Goal: Task Accomplishment & Management: Use online tool/utility

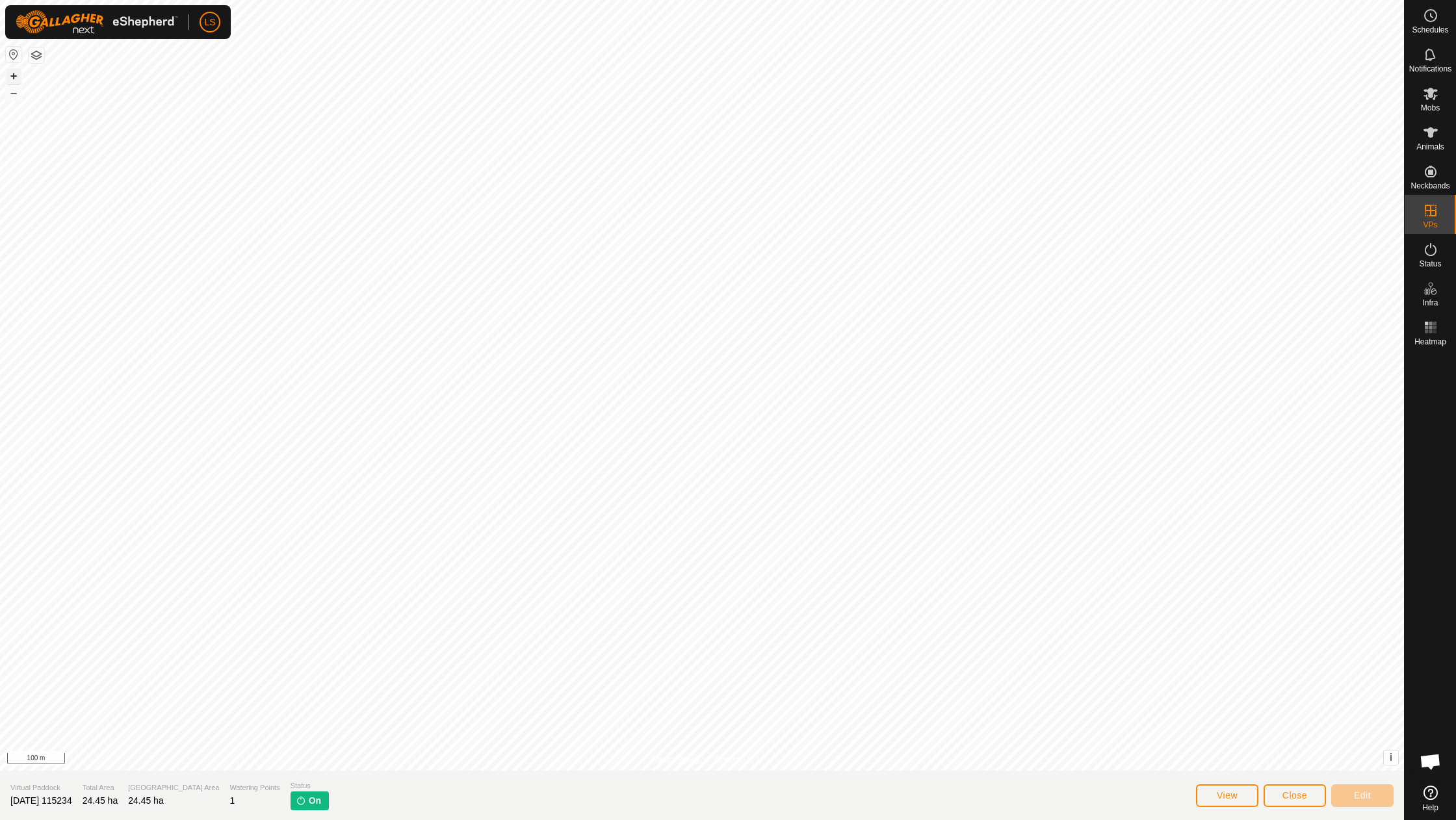
click at [13, 78] on button "+" at bounding box center [13, 76] width 15 height 15
click at [1381, 208] on link "In Rotation" at bounding box center [1348, 210] width 111 height 26
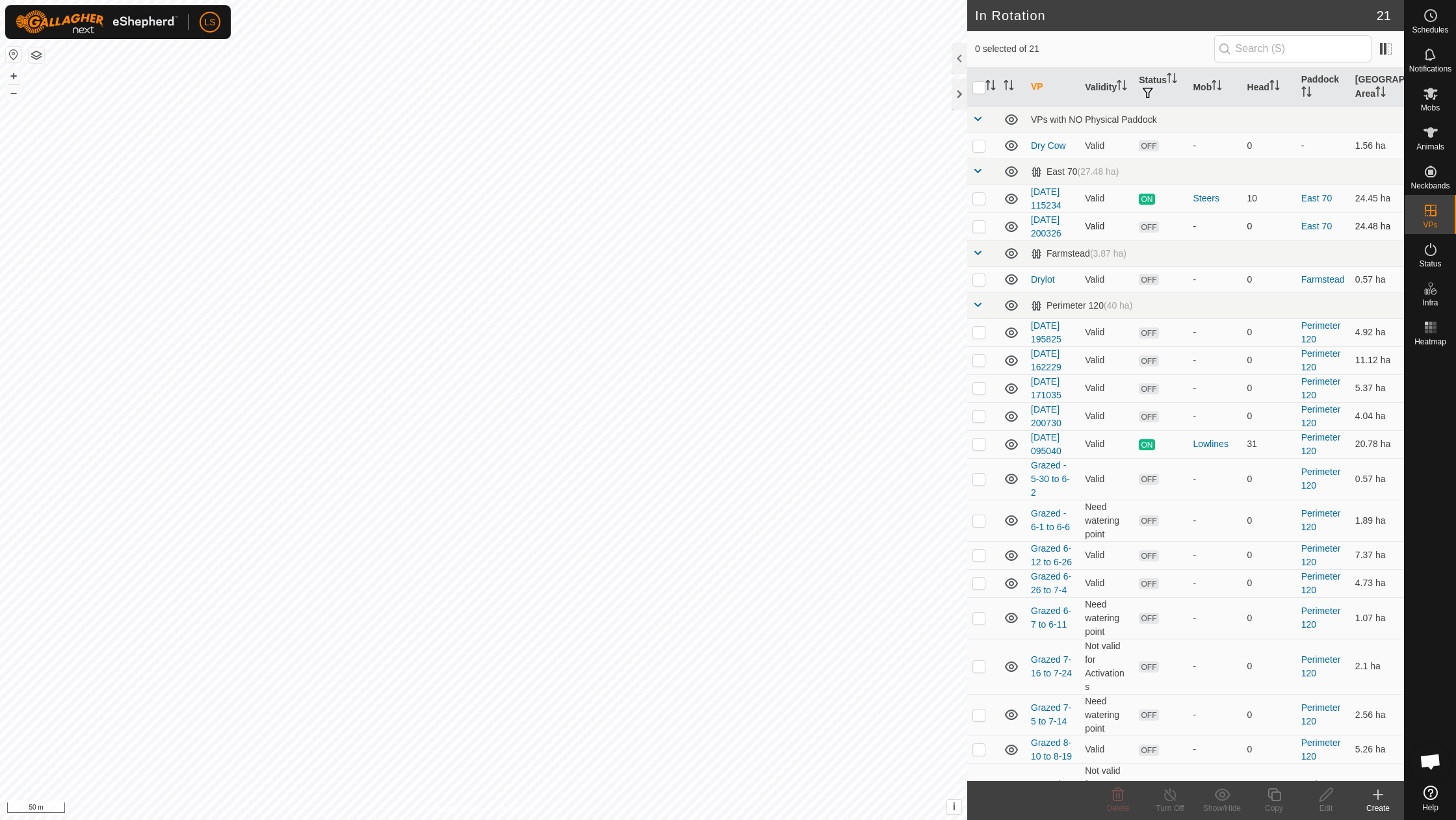
click at [985, 230] on div "In Rotation 21 0 selected of 21 VP Validity Status Mob Head Paddock Grazing Are…" at bounding box center [702, 410] width 1404 height 820
click at [15, 91] on button "–" at bounding box center [13, 92] width 15 height 15
click at [1378, 796] on icon at bounding box center [1378, 794] width 0 height 9
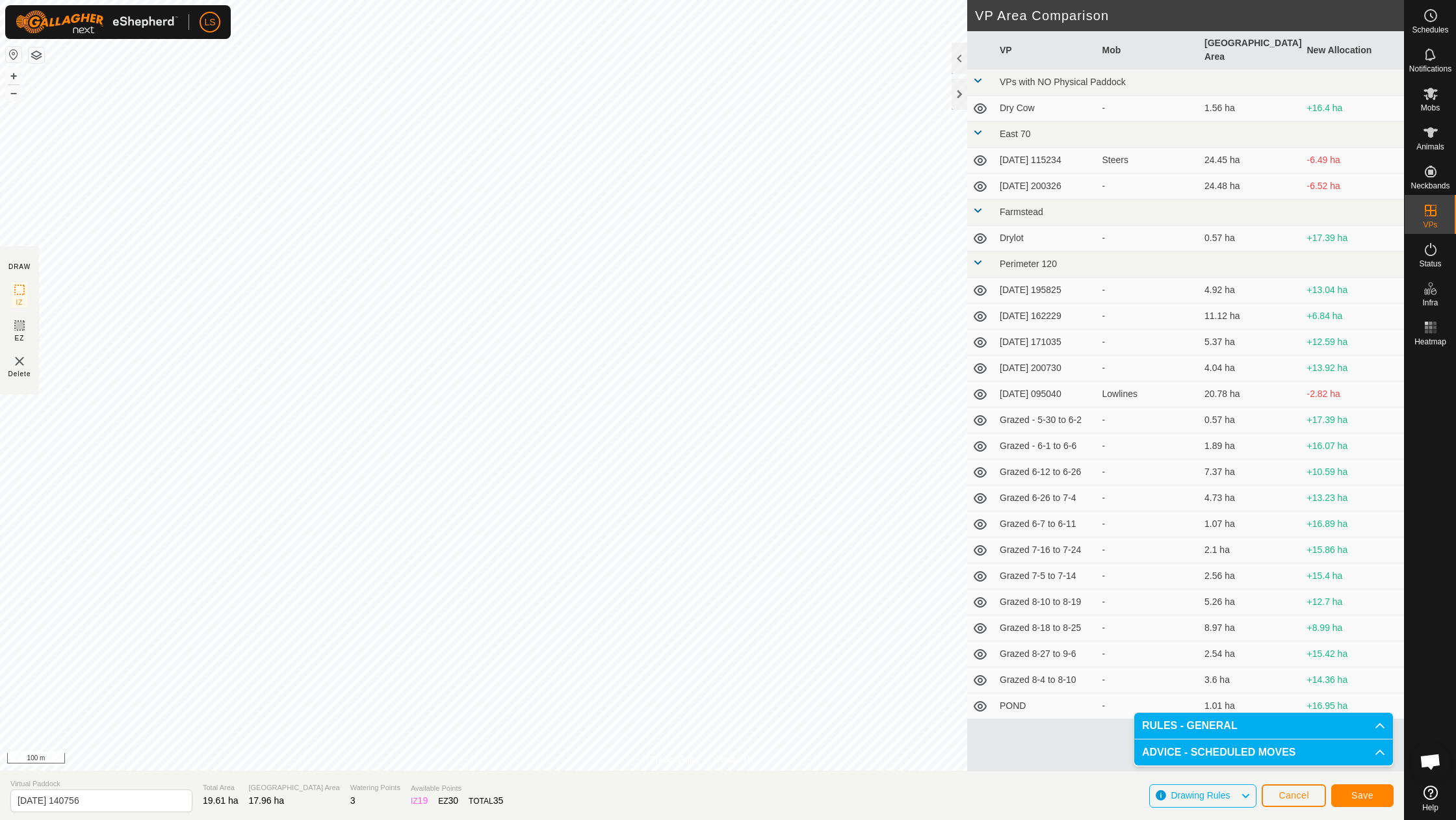
click at [1357, 795] on span "Save" at bounding box center [1361, 795] width 22 height 11
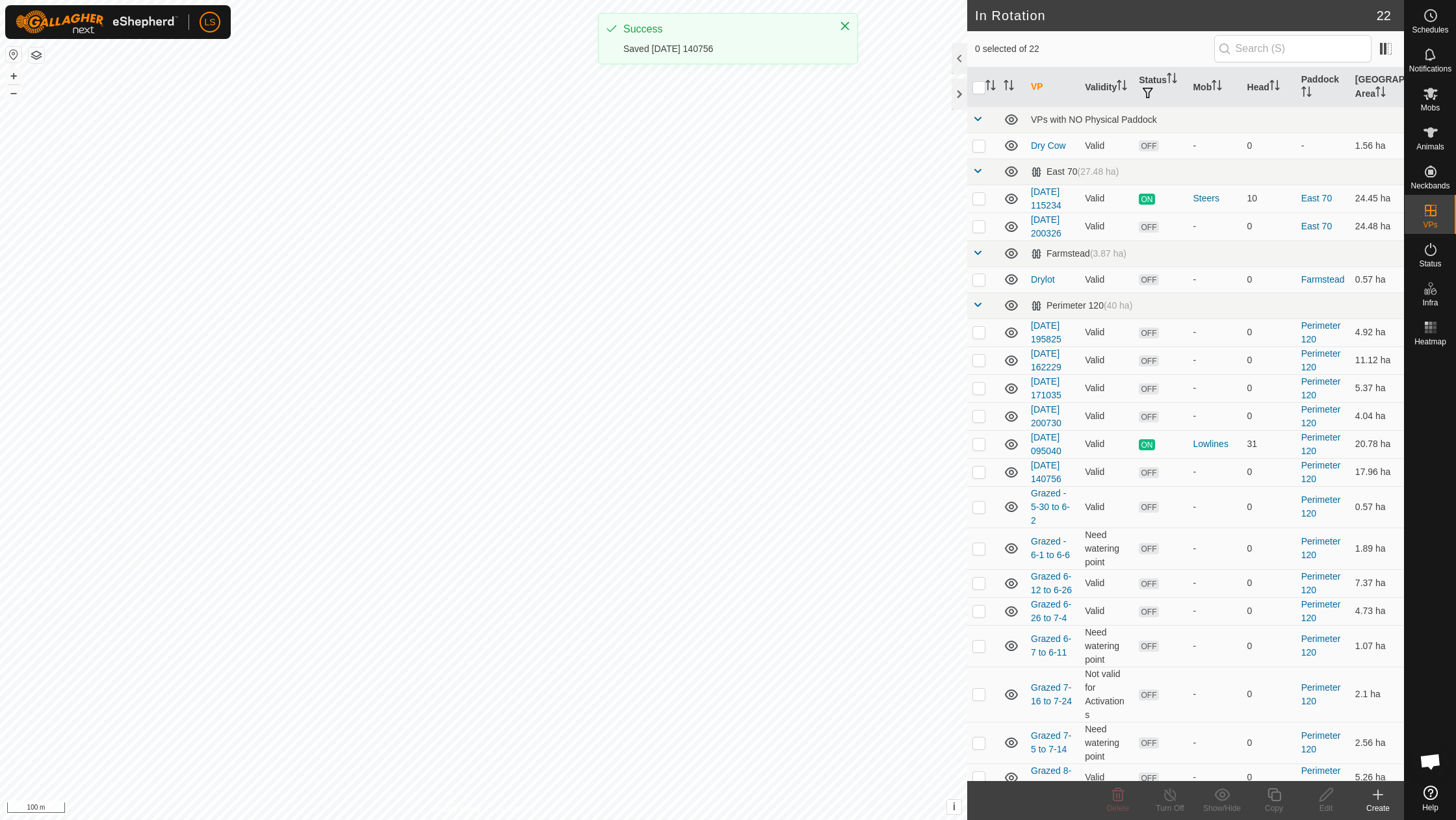
click at [1427, 99] on icon at bounding box center [1431, 94] width 15 height 12
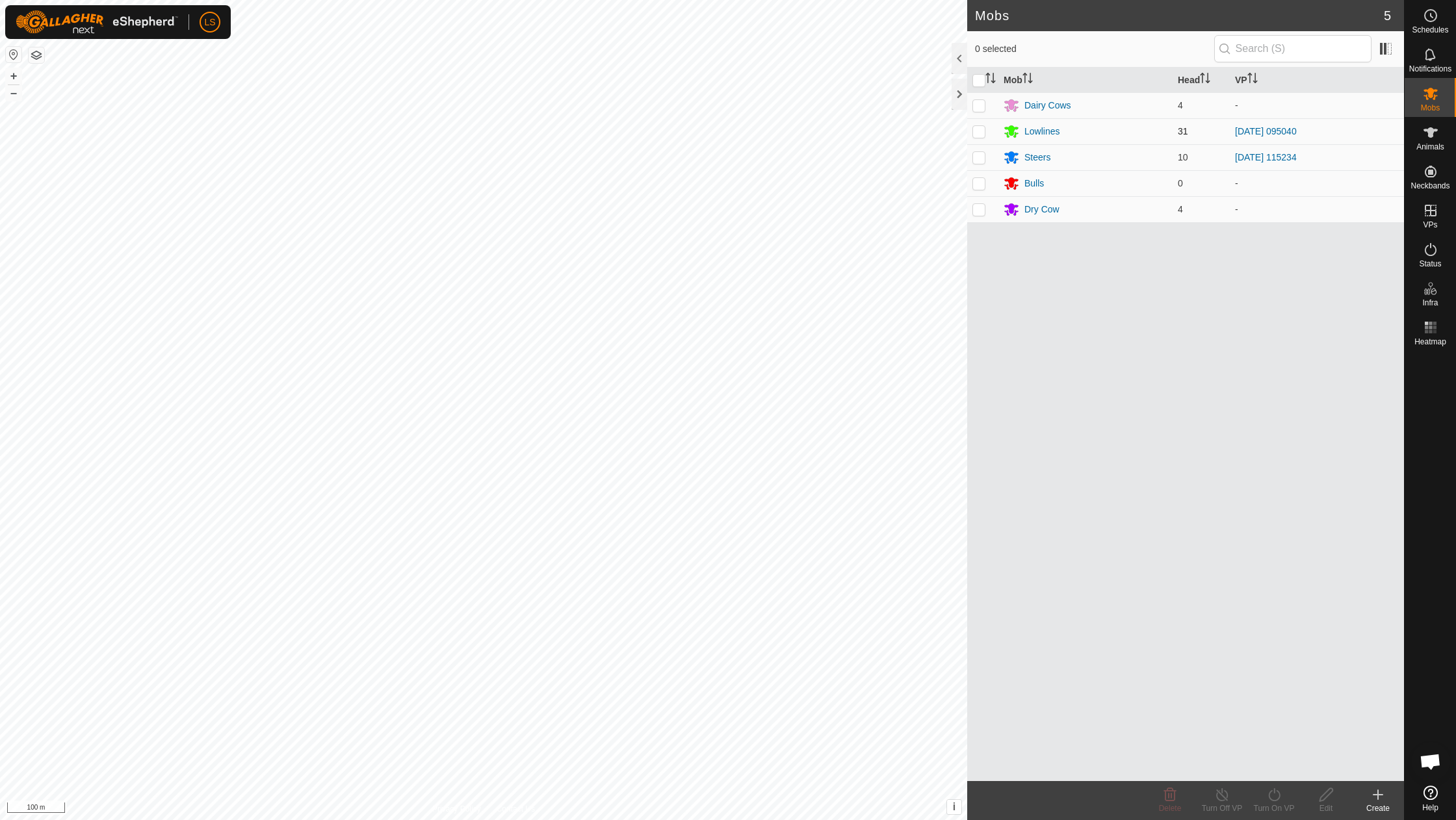
click at [983, 136] on p-checkbox at bounding box center [979, 131] width 13 height 11
checkbox input "true"
click at [1433, 208] on icon at bounding box center [1430, 210] width 15 height 15
click at [1361, 213] on link "In Rotation" at bounding box center [1348, 210] width 111 height 26
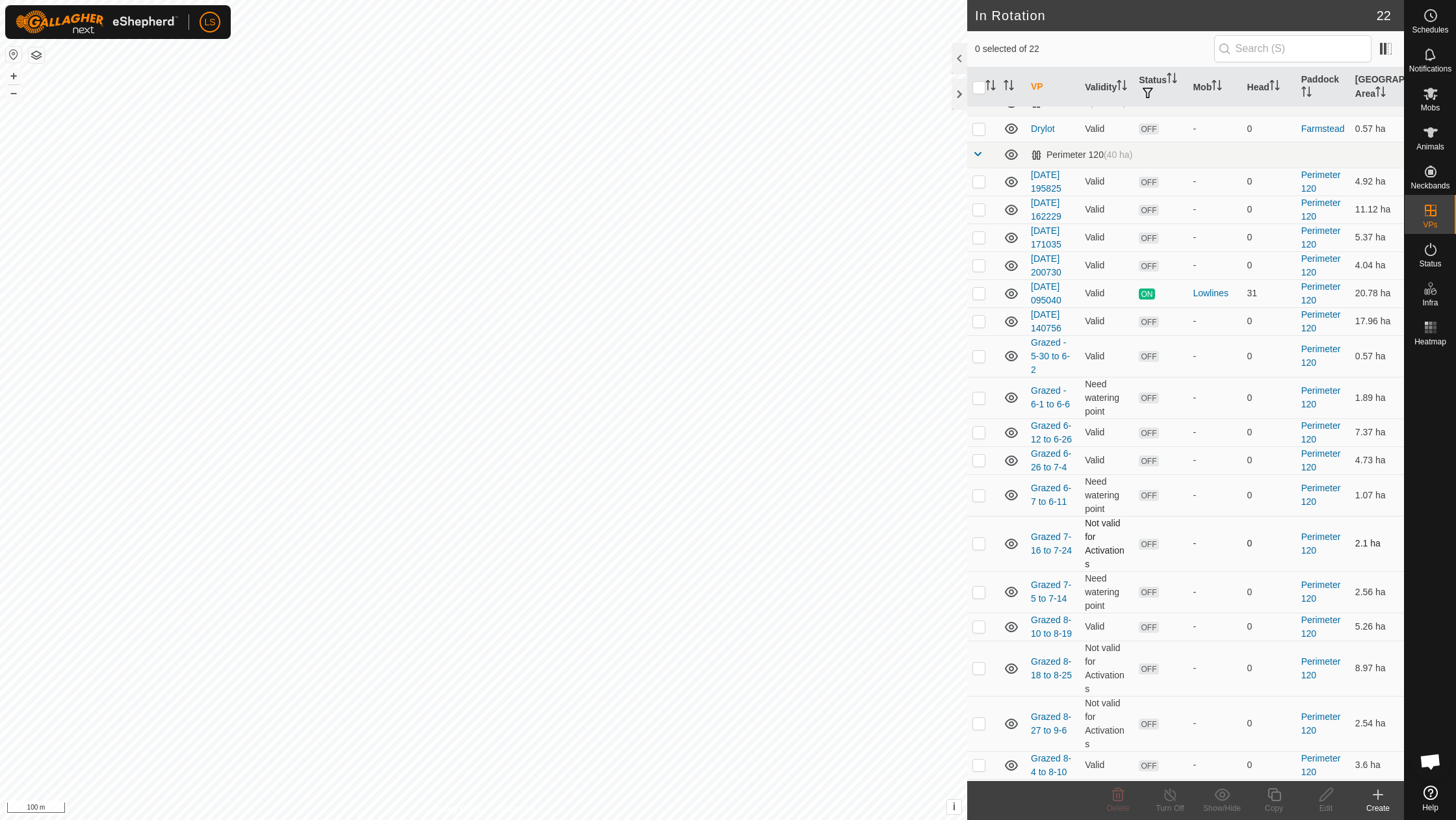
scroll to position [149, 0]
click at [980, 317] on p-checkbox at bounding box center [979, 322] width 13 height 11
checkbox input "true"
click at [1327, 796] on icon at bounding box center [1326, 795] width 13 height 13
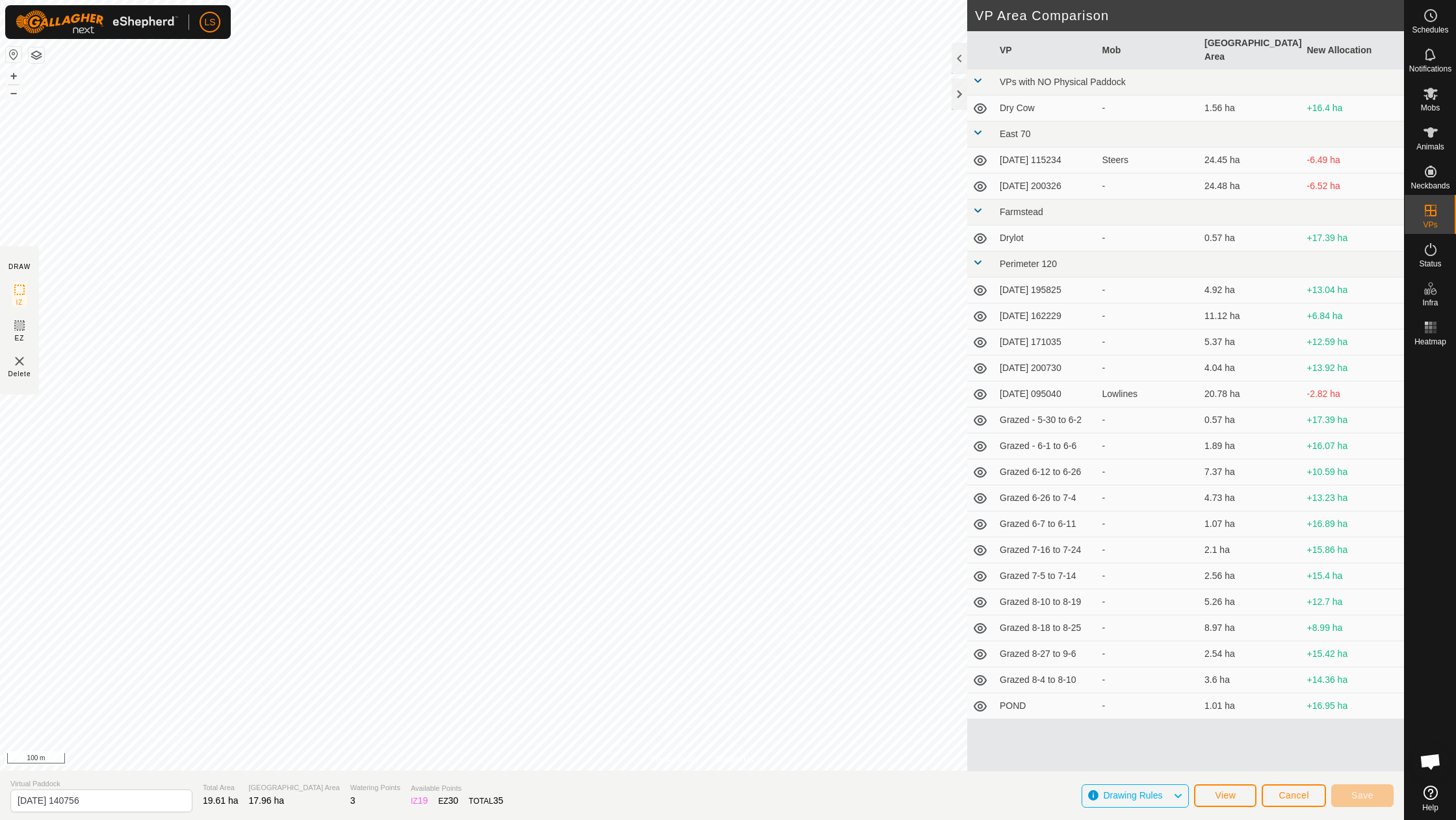
click at [1304, 792] on span "Cancel" at bounding box center [1293, 795] width 30 height 11
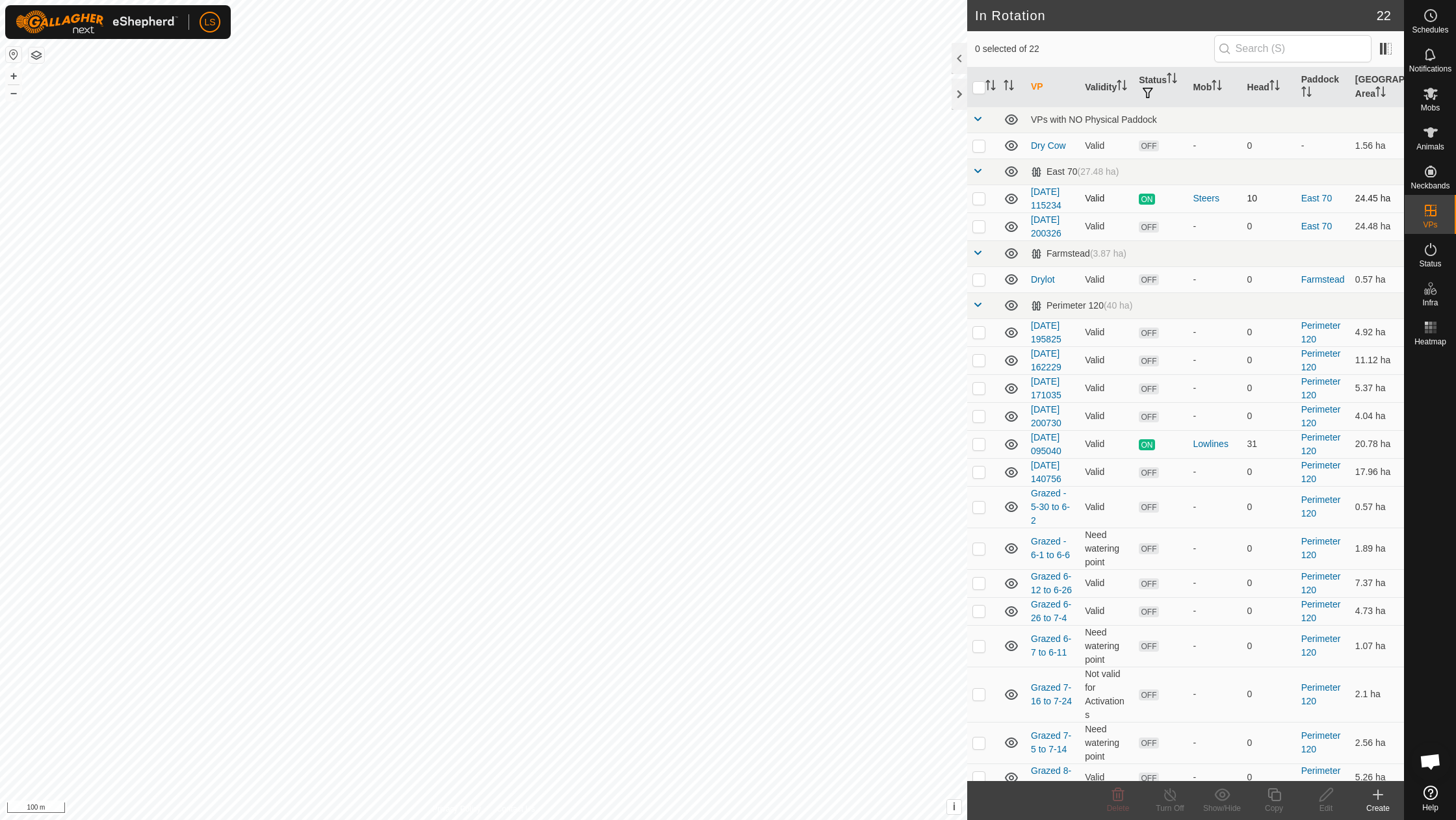
click at [985, 199] on p-checkbox at bounding box center [979, 198] width 13 height 11
checkbox input "true"
click at [9, 77] on button "+" at bounding box center [13, 76] width 15 height 15
click at [6, 83] on button "+" at bounding box center [13, 76] width 15 height 15
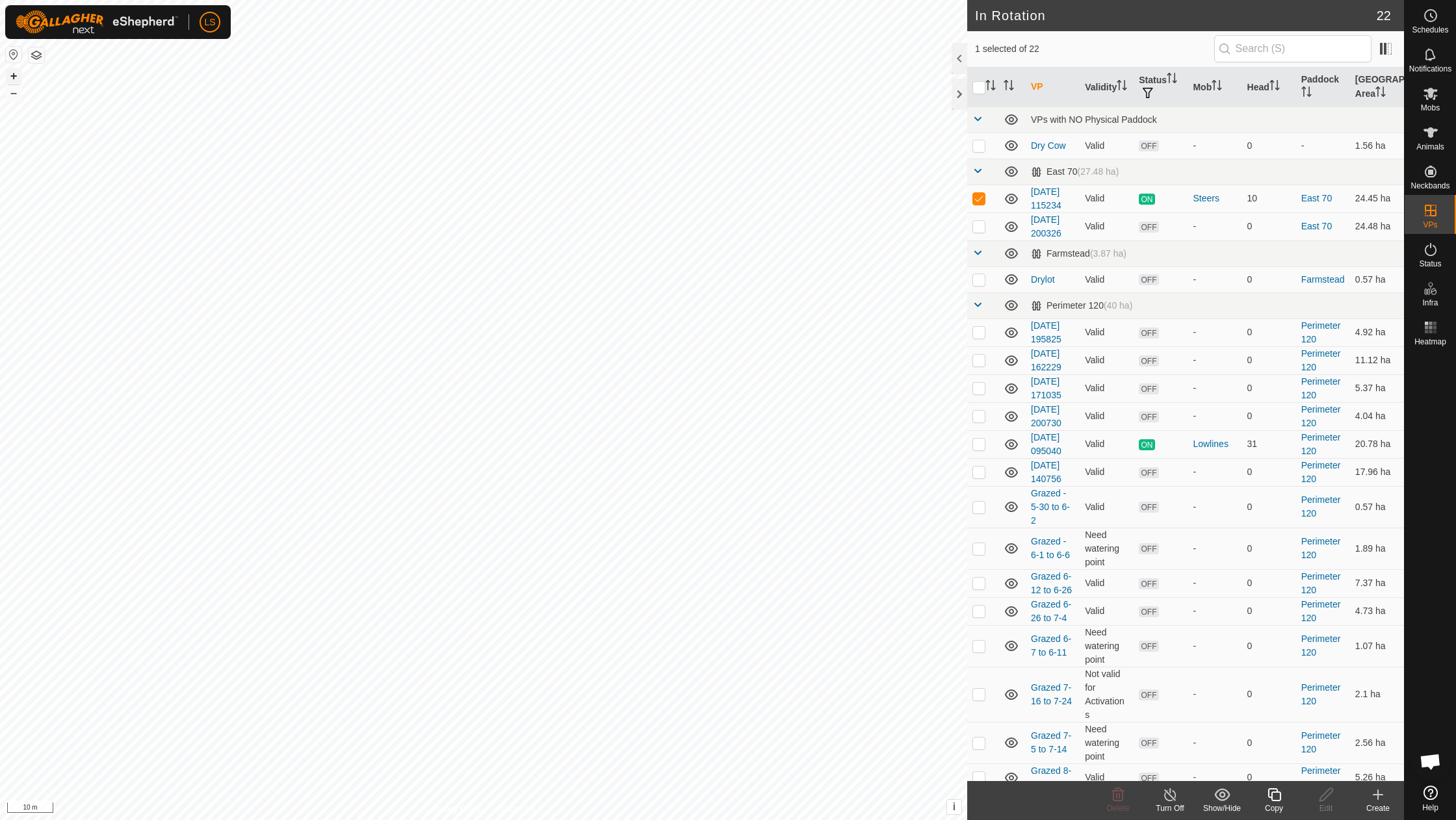
click at [9, 78] on button "+" at bounding box center [13, 76] width 15 height 15
click at [11, 91] on button "–" at bounding box center [13, 92] width 15 height 15
click at [39, 52] on button "button" at bounding box center [36, 55] width 15 height 15
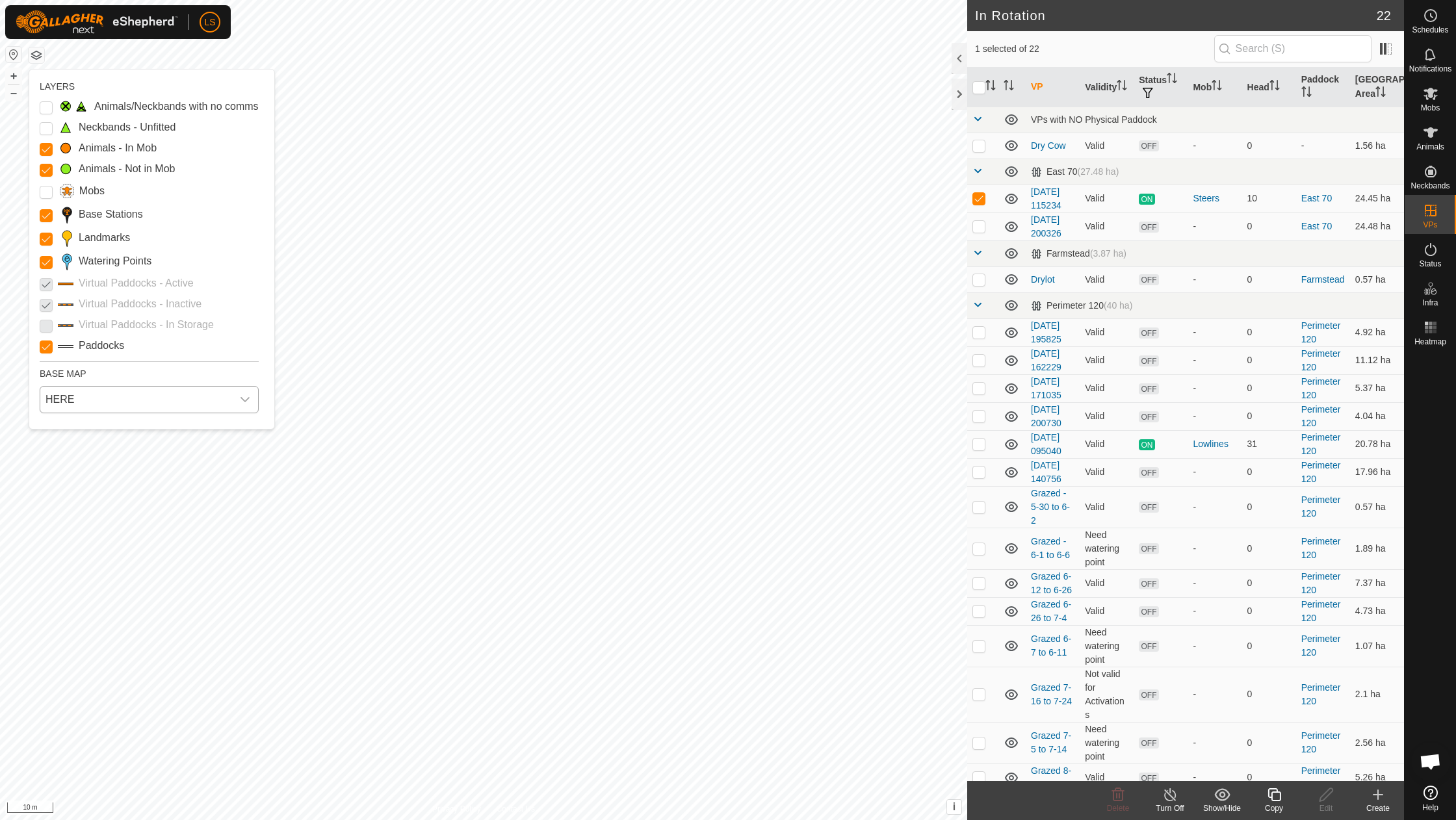
click at [96, 398] on span "HERE" at bounding box center [135, 400] width 191 height 26
click at [87, 432] on li "Azure" at bounding box center [149, 429] width 217 height 26
click at [94, 395] on span "Azure" at bounding box center [135, 400] width 191 height 26
click at [70, 483] on li "ESRI" at bounding box center [149, 484] width 217 height 26
click at [37, 58] on button "button" at bounding box center [36, 55] width 15 height 15
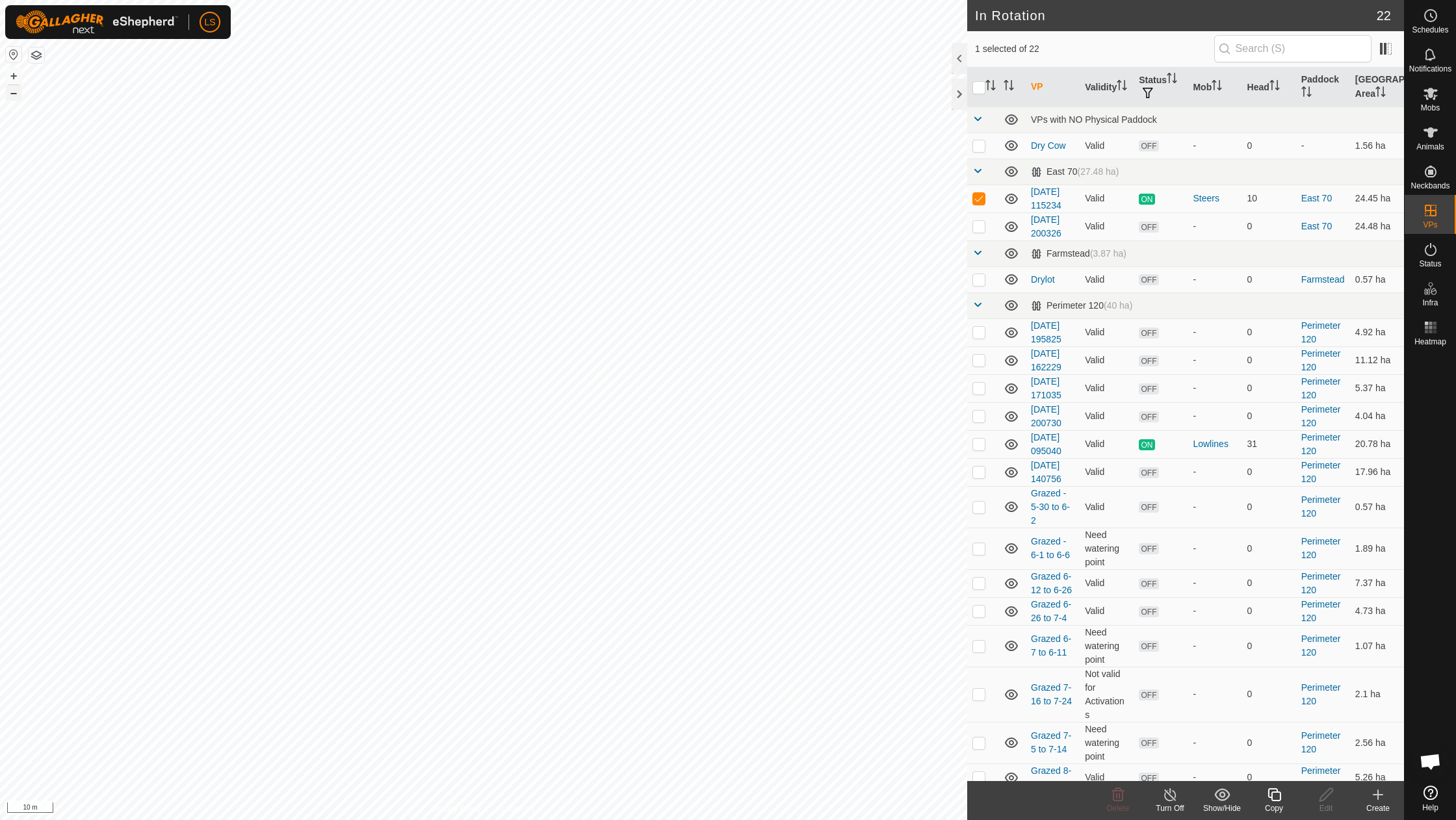
click at [14, 91] on button "–" at bounding box center [13, 92] width 15 height 15
click at [11, 76] on button "+" at bounding box center [13, 76] width 15 height 15
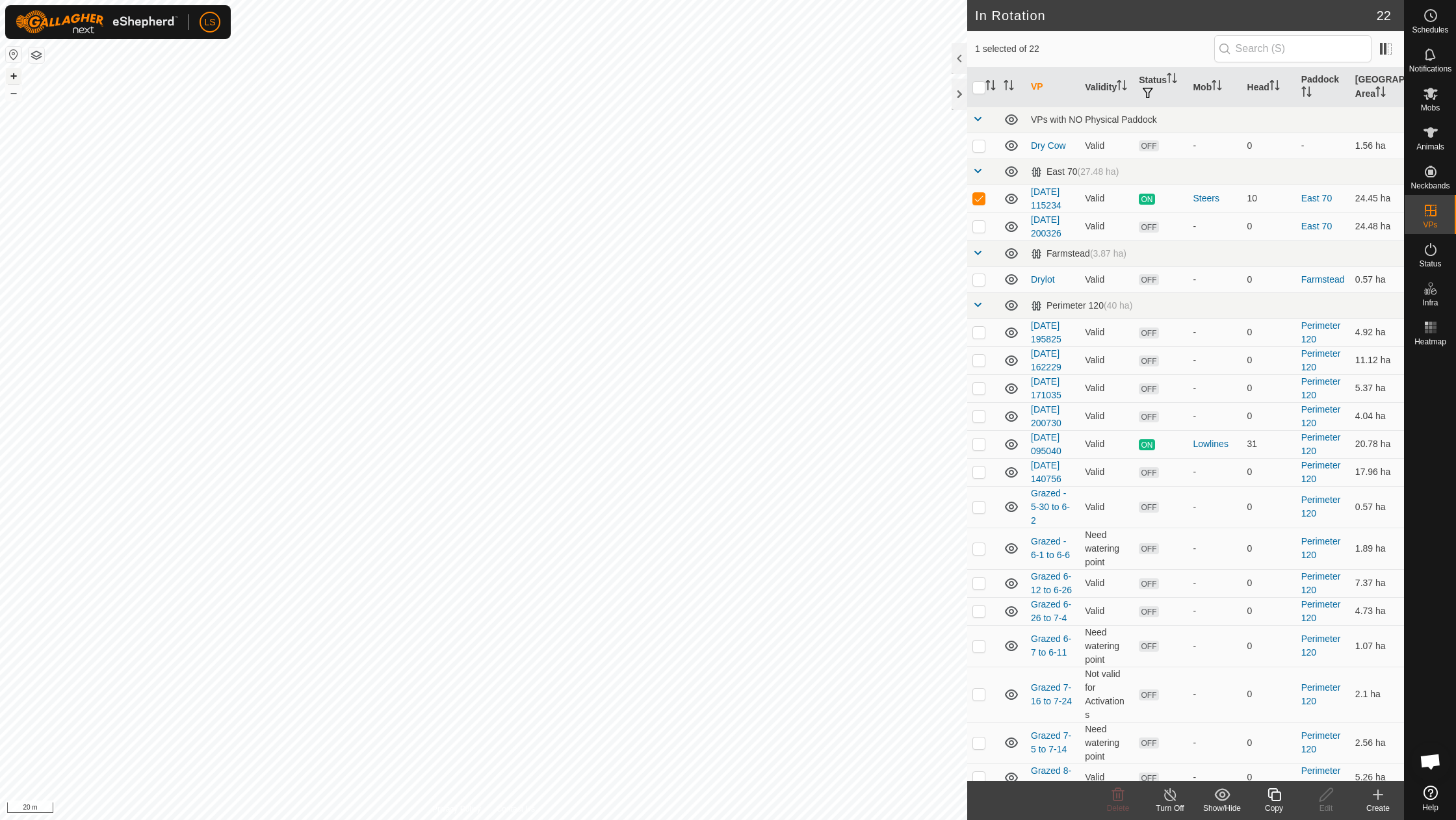
click at [13, 76] on button "+" at bounding box center [13, 76] width 15 height 15
click at [17, 98] on button "–" at bounding box center [13, 92] width 15 height 15
click at [17, 97] on button "–" at bounding box center [13, 92] width 15 height 15
click at [8, 94] on button "–" at bounding box center [13, 92] width 15 height 15
click at [8, 76] on button "+" at bounding box center [13, 76] width 15 height 15
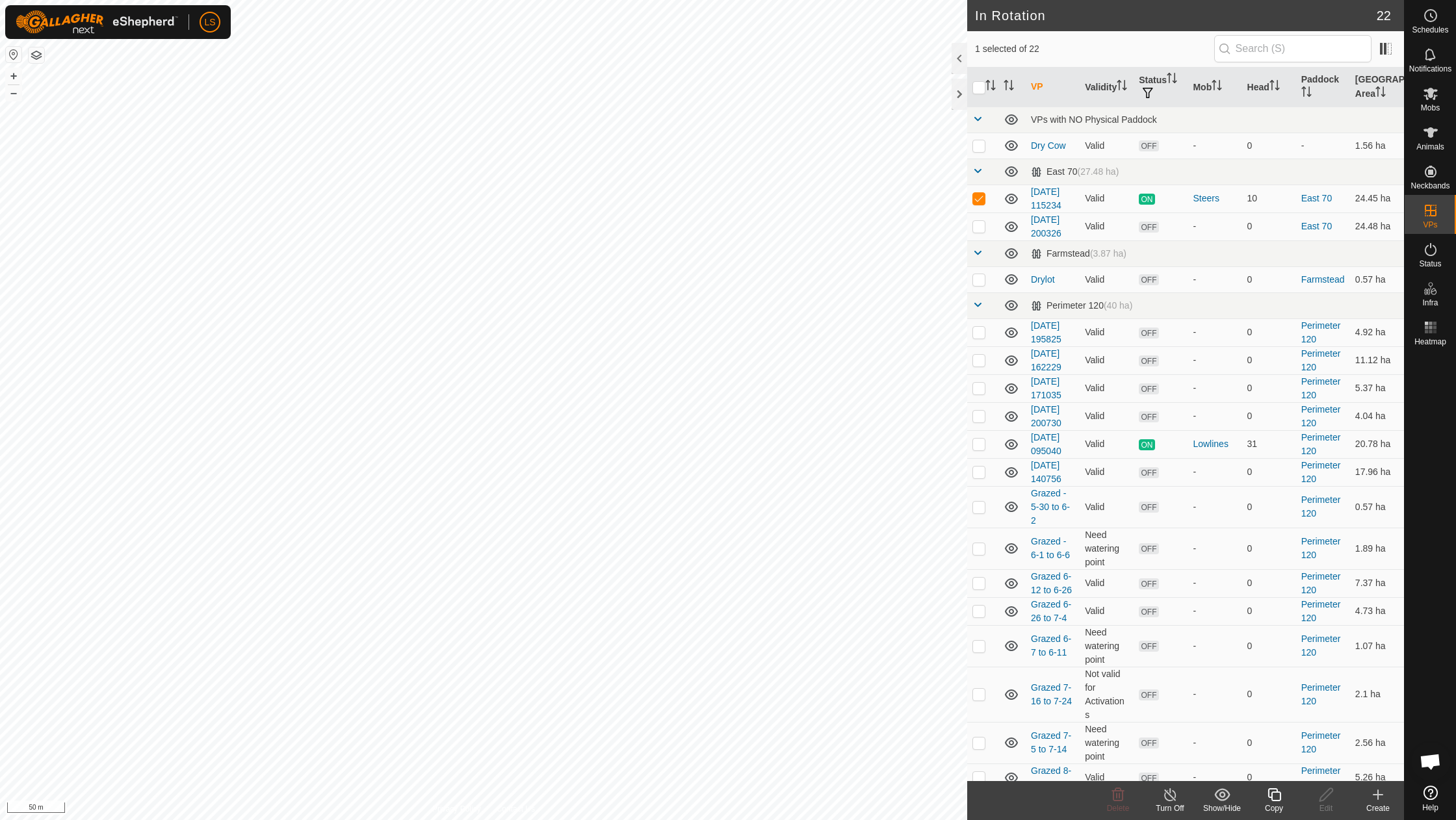
click at [1378, 793] on icon at bounding box center [1378, 794] width 0 height 9
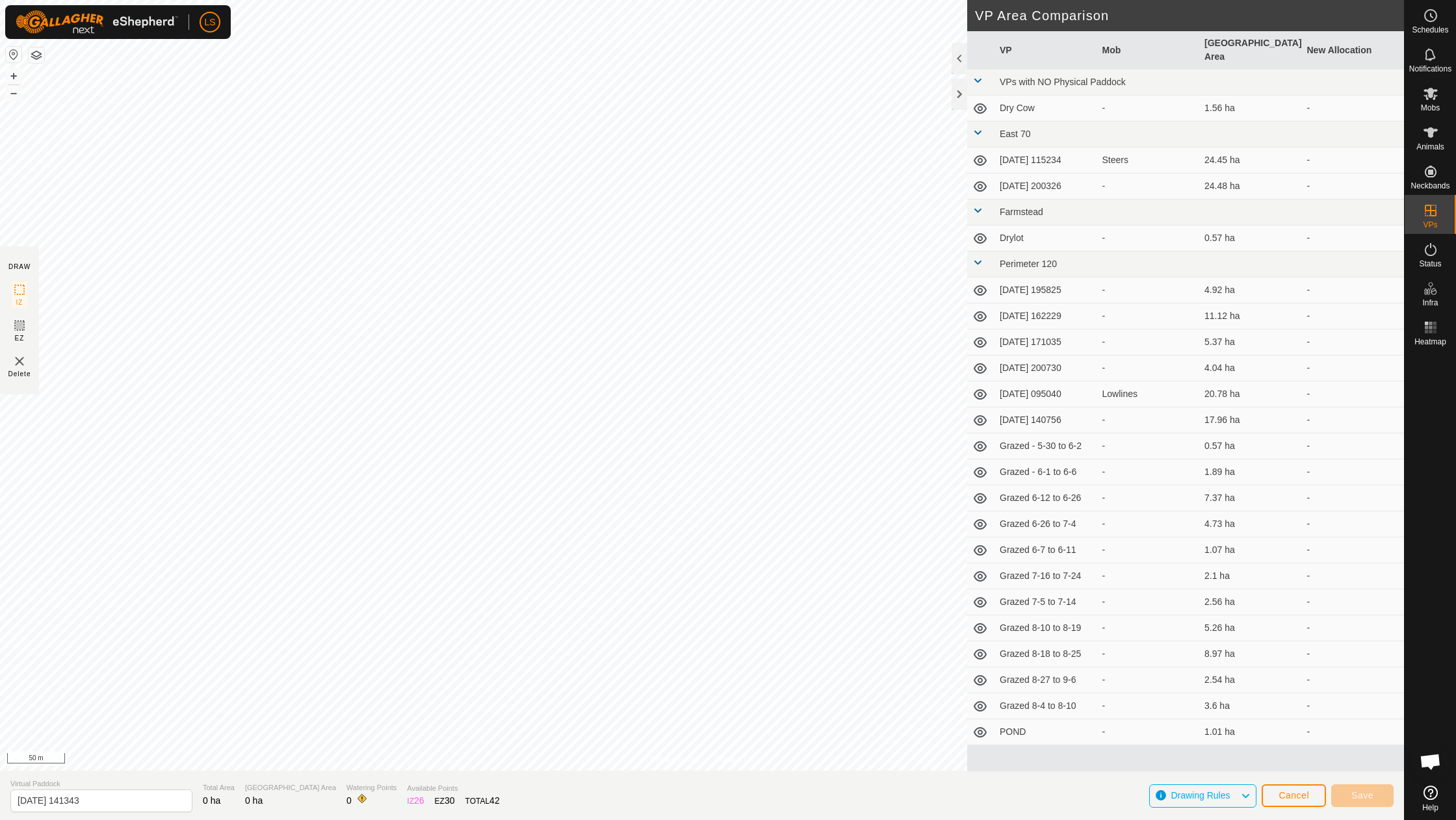
click at [708, 770] on section "Virtual Paddock [DATE] 141343 Total Area 0 ha Grazing Area 0 ha Watering Points…" at bounding box center [702, 795] width 1404 height 50
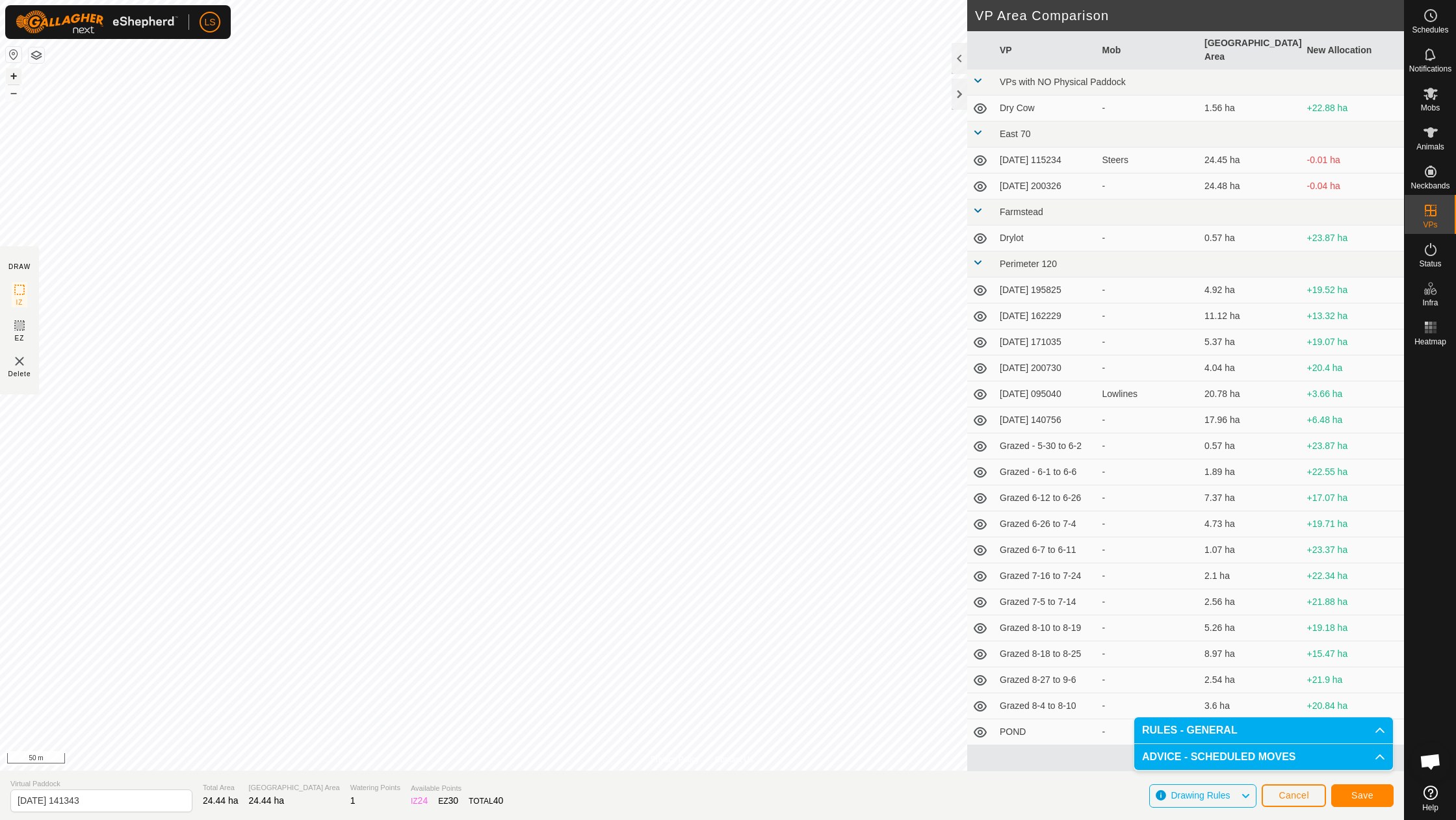
click at [11, 76] on button "+" at bounding box center [13, 76] width 15 height 15
click at [15, 71] on button "+" at bounding box center [13, 76] width 15 height 15
click at [1357, 794] on span "Save" at bounding box center [1361, 795] width 22 height 11
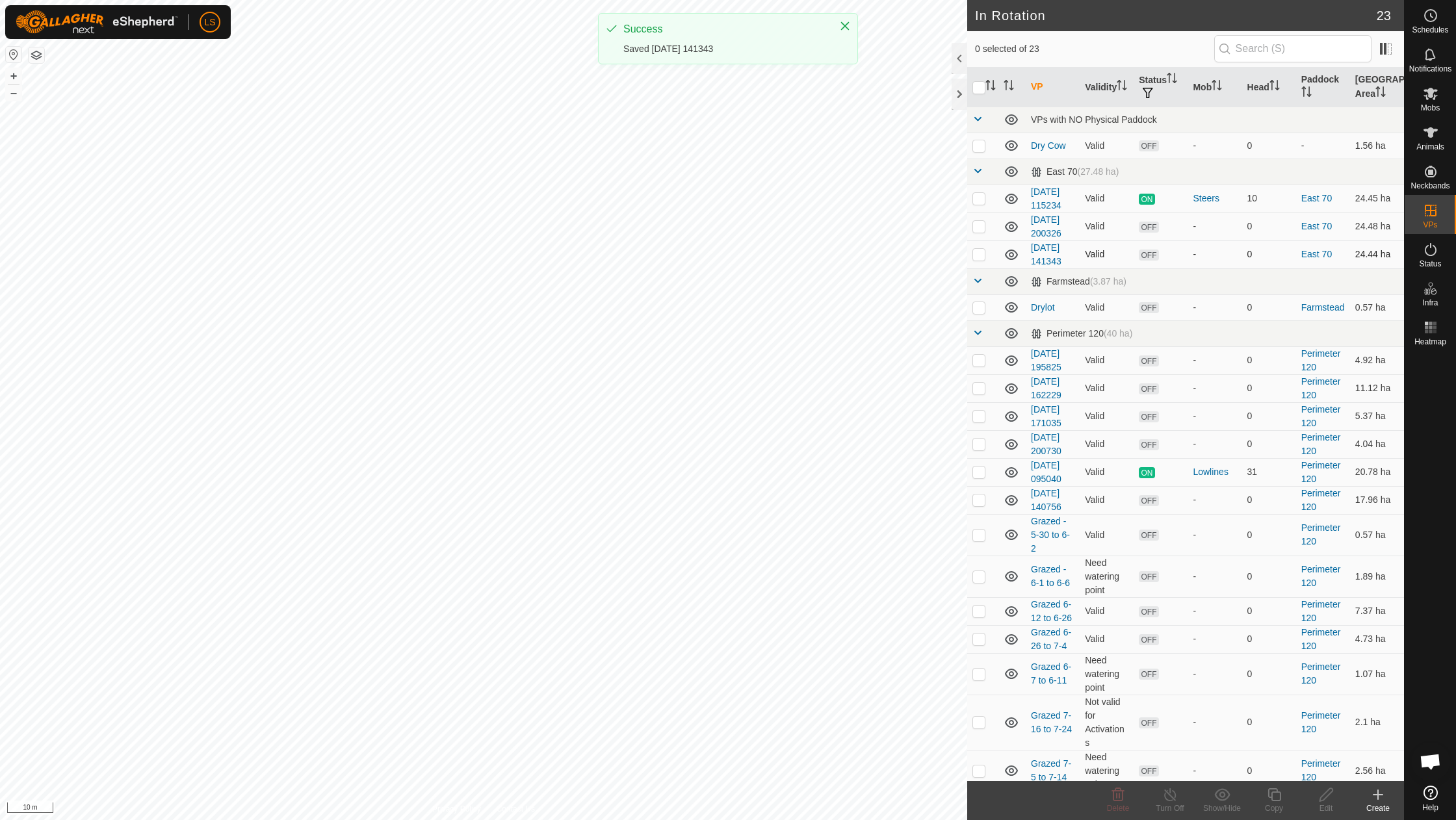
click at [981, 255] on p-checkbox at bounding box center [979, 253] width 13 height 11
checkbox input "true"
click at [13, 99] on button "–" at bounding box center [13, 92] width 15 height 15
click at [11, 99] on button "–" at bounding box center [13, 92] width 15 height 15
click at [11, 74] on button "+" at bounding box center [13, 76] width 15 height 15
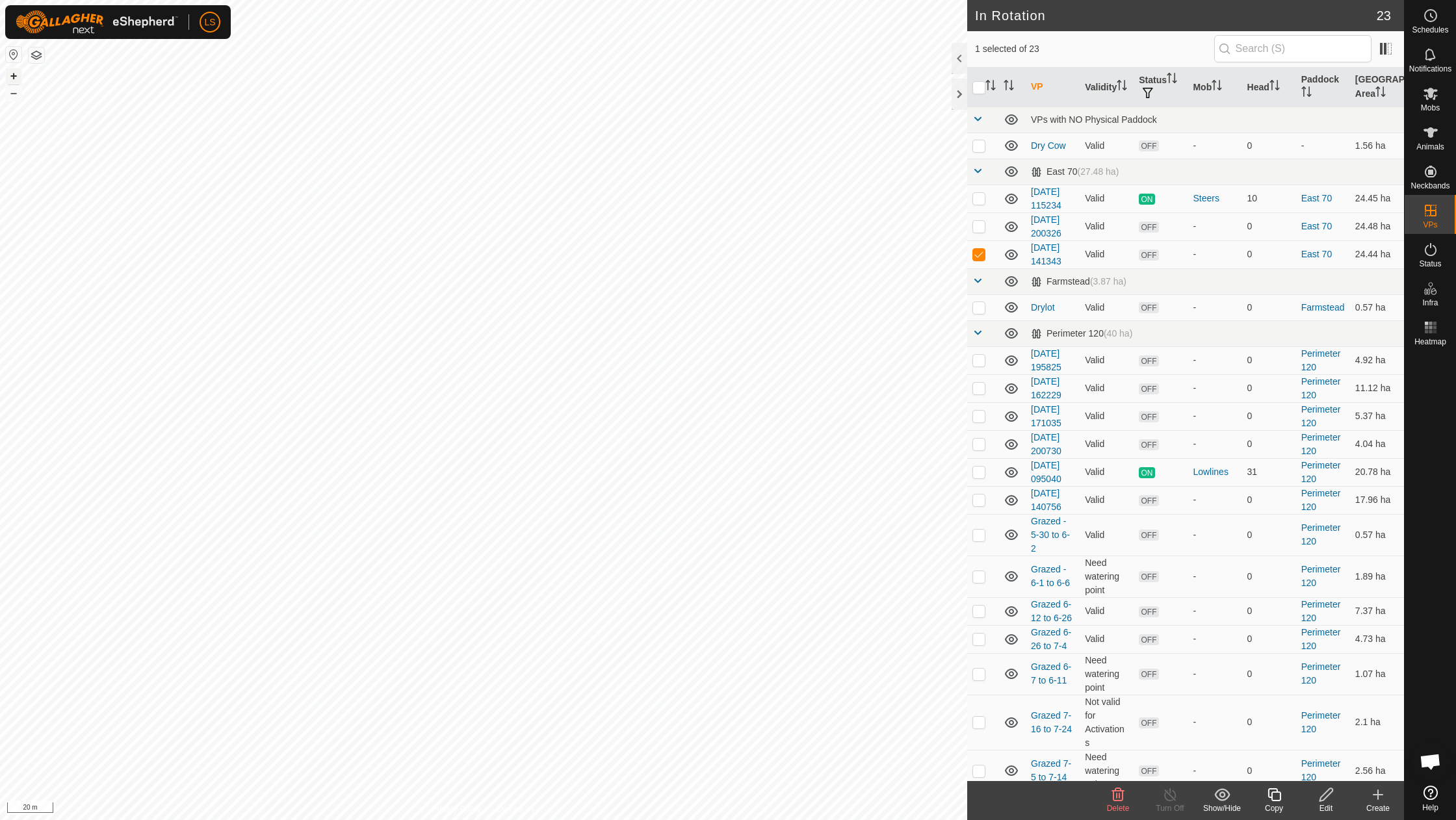
click at [16, 76] on button "+" at bounding box center [13, 76] width 15 height 15
click at [1329, 795] on icon at bounding box center [1326, 795] width 13 height 13
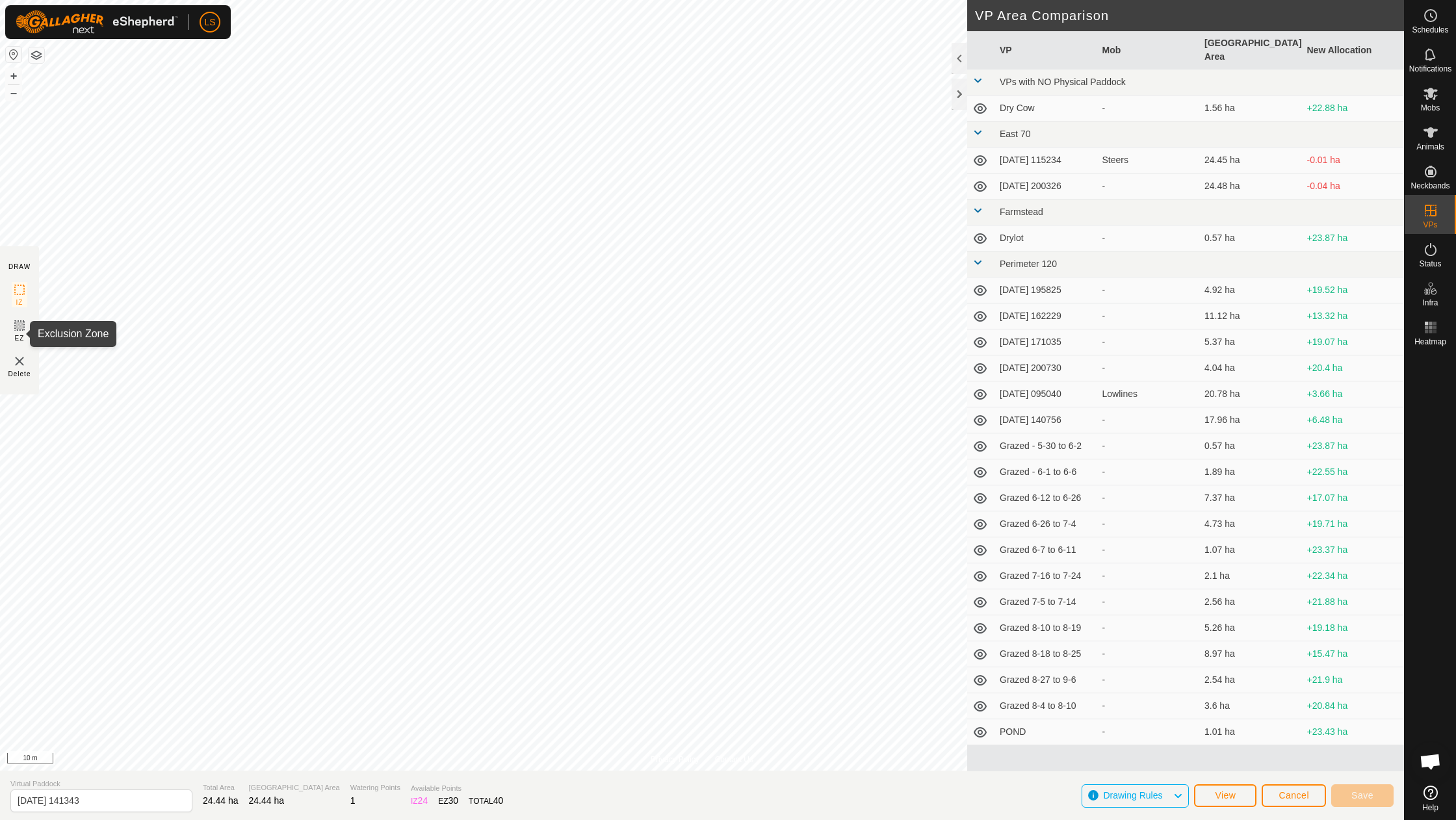
click at [19, 330] on icon at bounding box center [19, 325] width 15 height 15
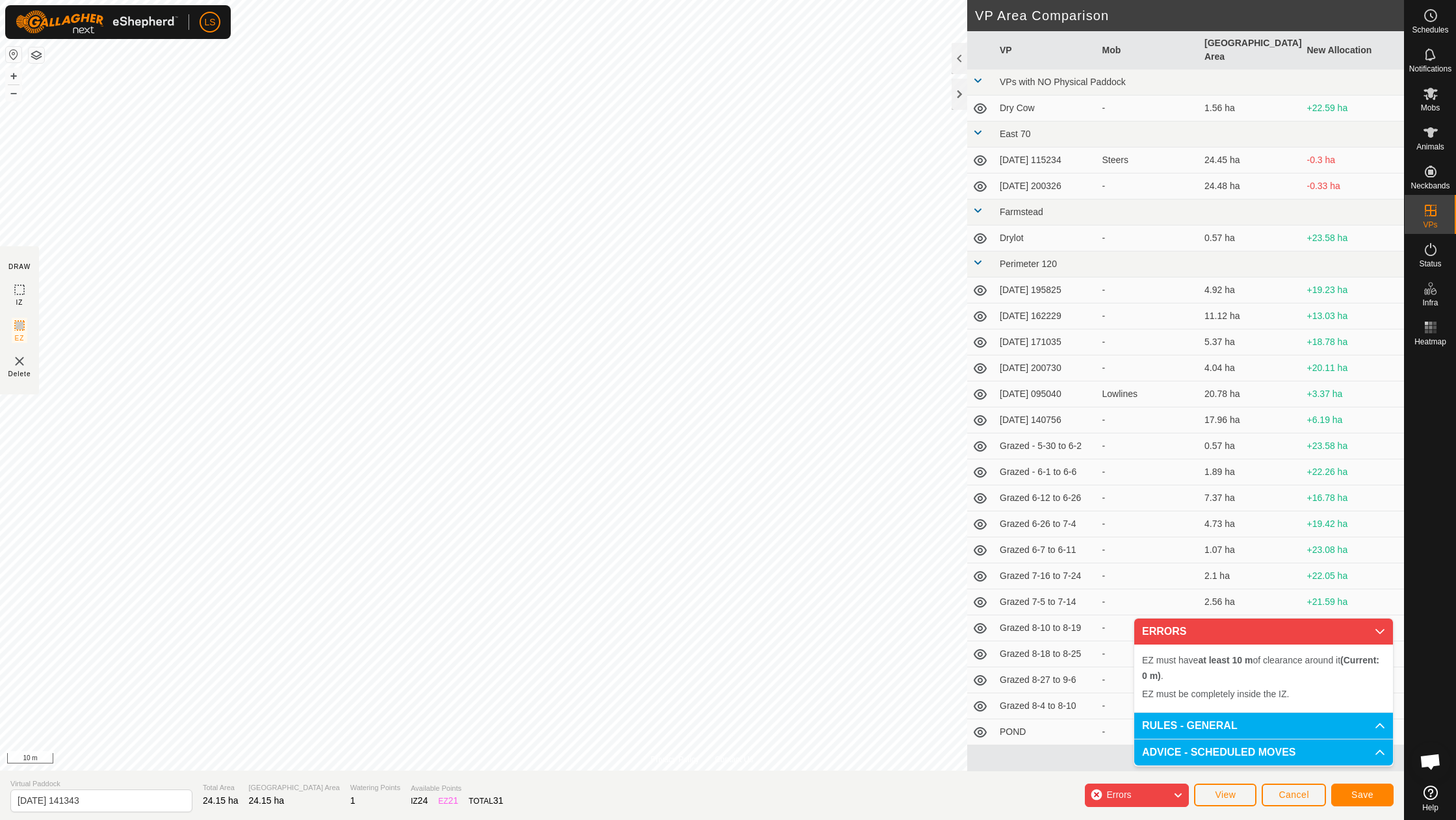
click at [1357, 794] on span "Save" at bounding box center [1361, 794] width 22 height 11
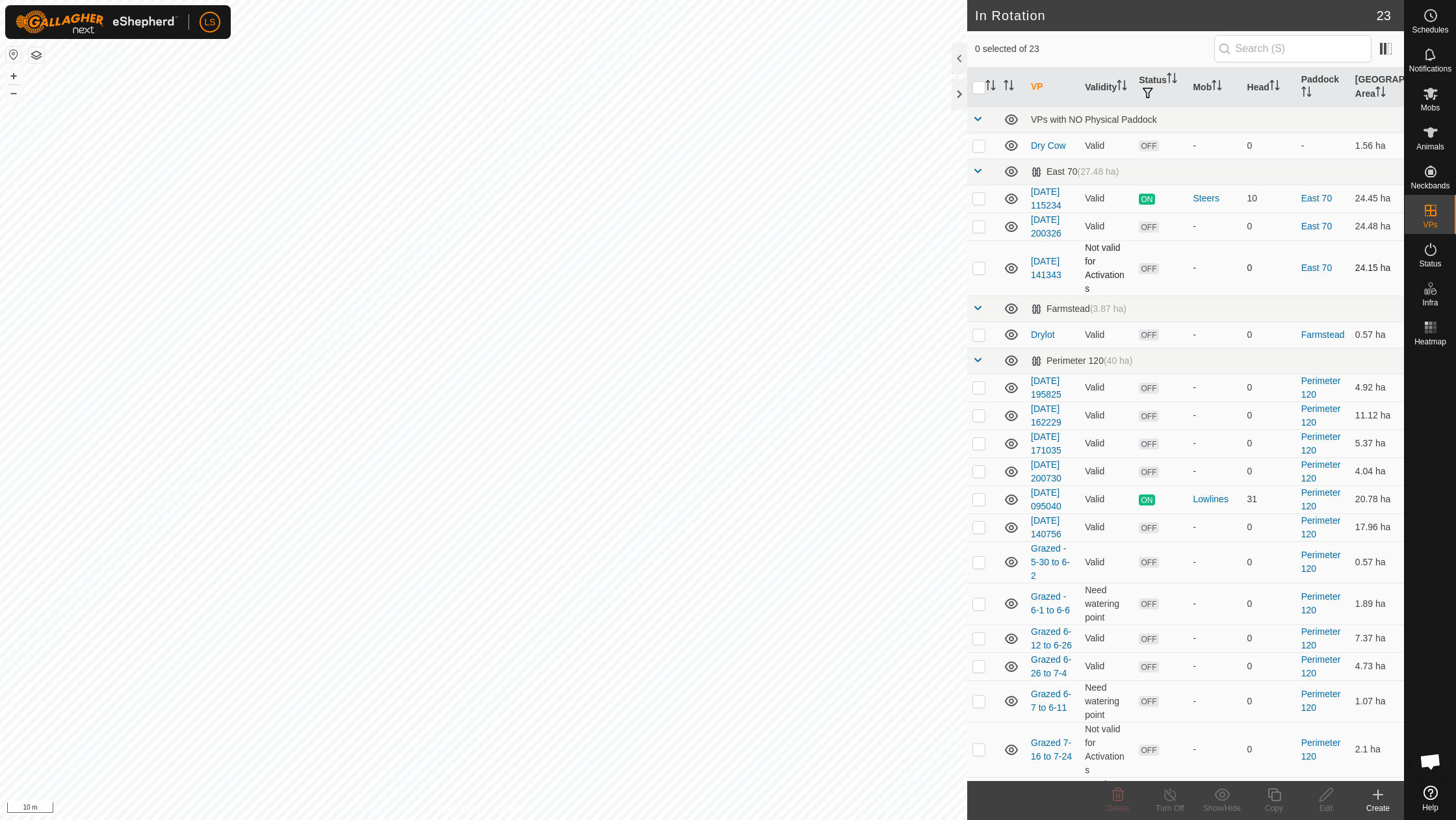
click at [979, 268] on p-checkbox at bounding box center [979, 267] width 13 height 11
checkbox input "true"
click at [1331, 792] on icon at bounding box center [1326, 795] width 13 height 13
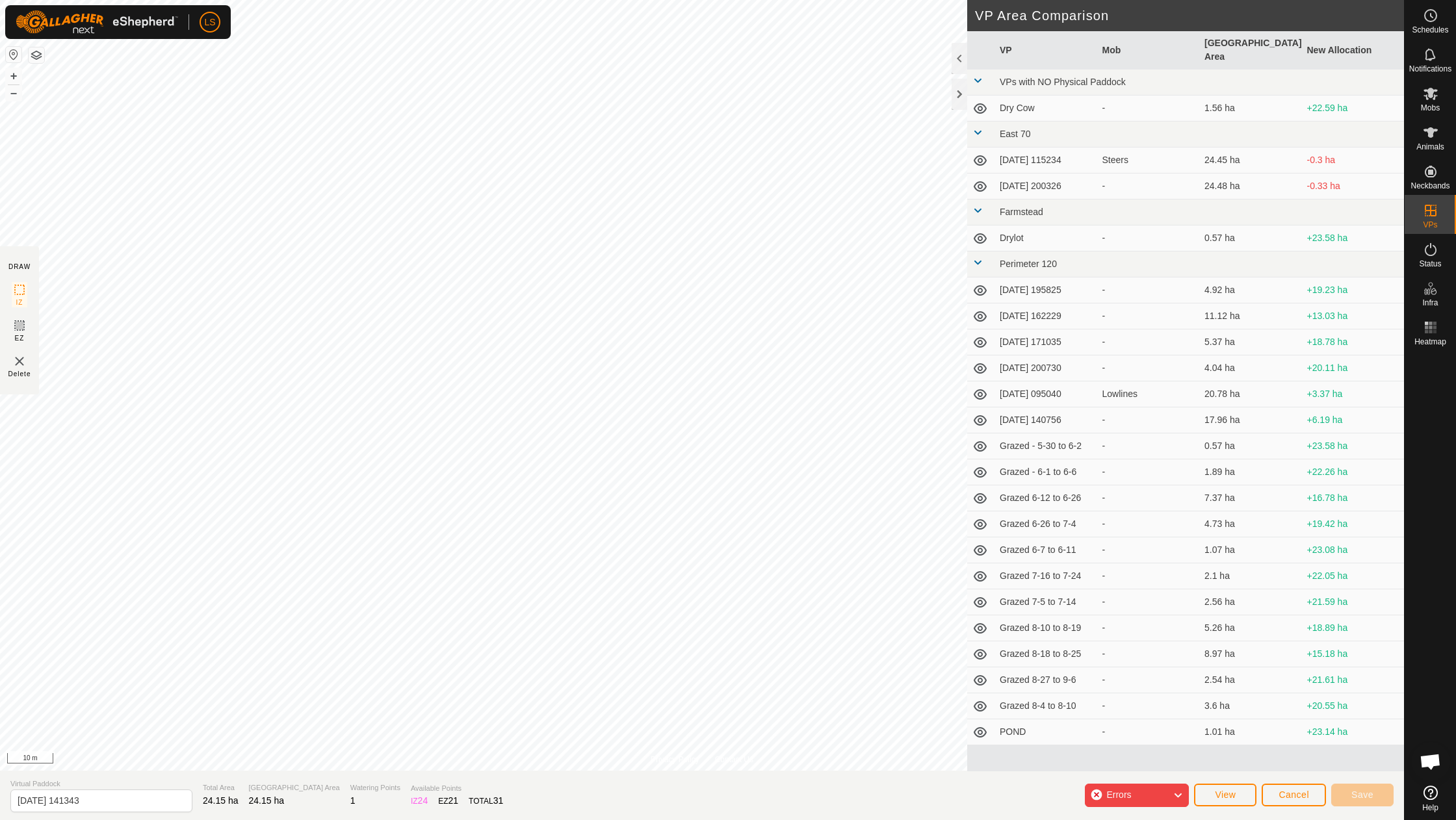
click at [1171, 804] on div "Errors" at bounding box center [1137, 795] width 104 height 24
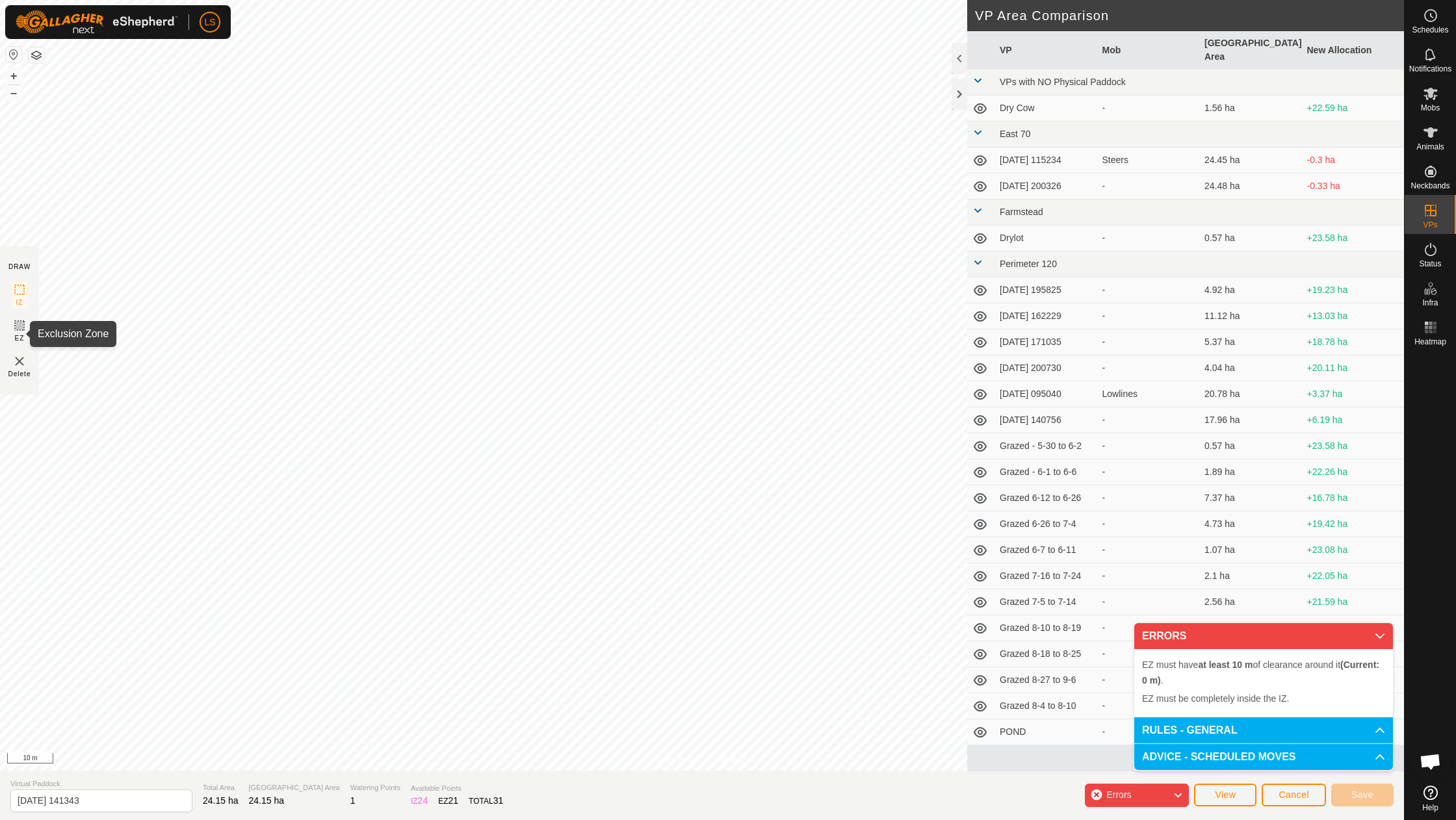
click at [20, 329] on icon at bounding box center [20, 326] width 8 height 8
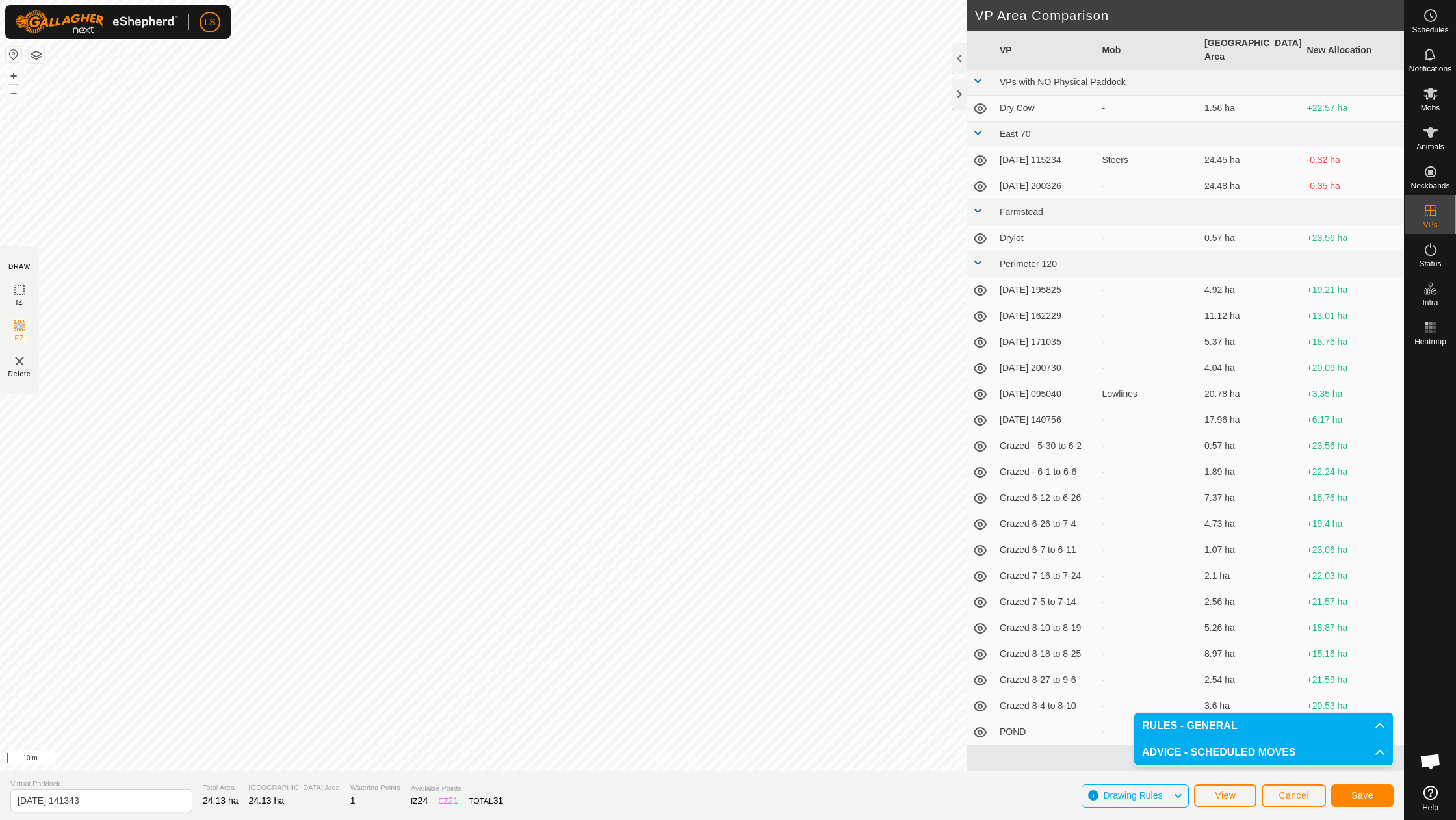
click at [1358, 796] on span "Save" at bounding box center [1361, 795] width 22 height 11
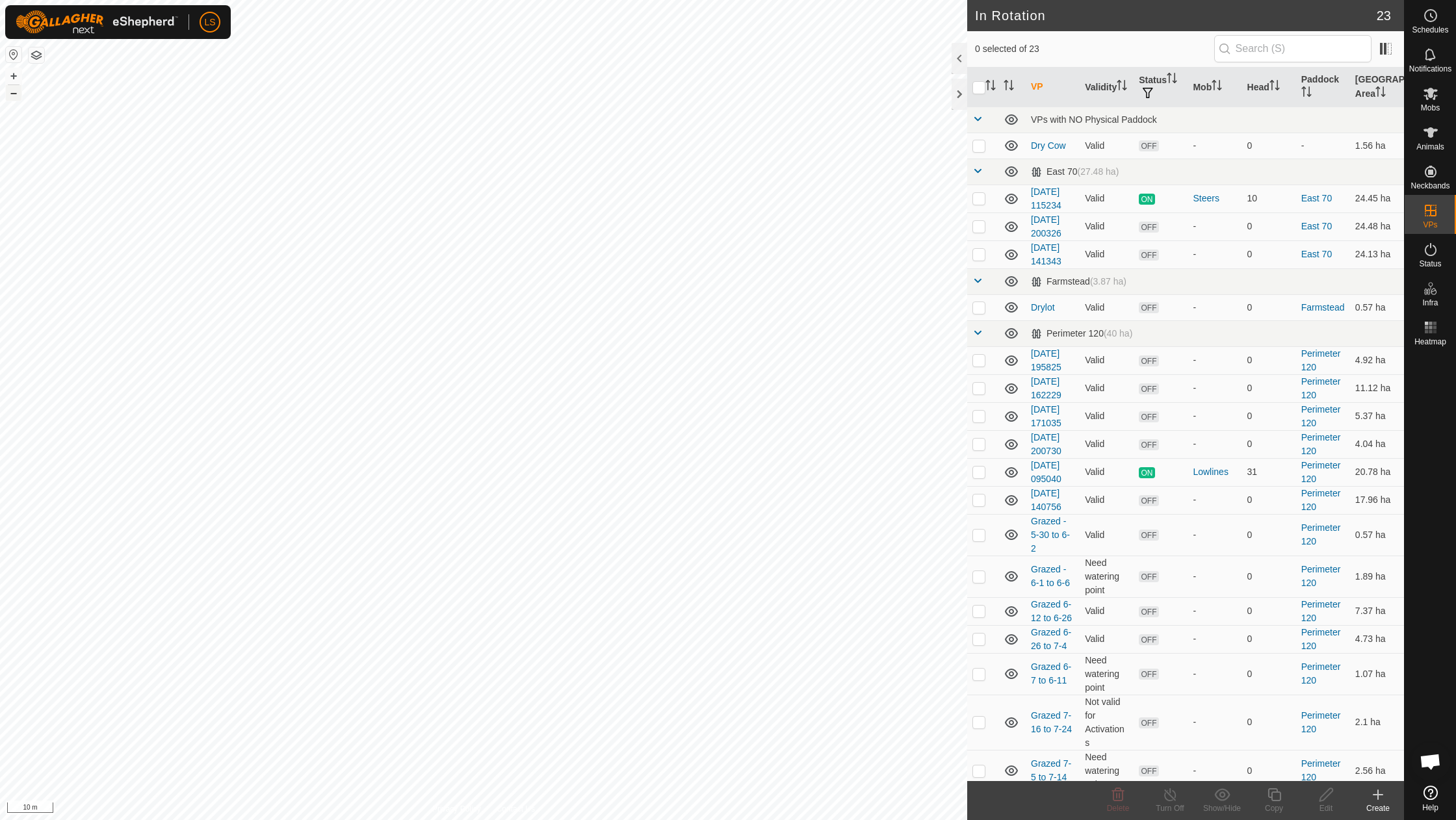
click at [16, 91] on button "–" at bounding box center [13, 92] width 15 height 15
click at [11, 94] on button "–" at bounding box center [13, 92] width 15 height 15
click at [984, 251] on p-checkbox at bounding box center [979, 253] width 13 height 11
checkbox input "true"
click at [11, 91] on button "–" at bounding box center [13, 92] width 15 height 15
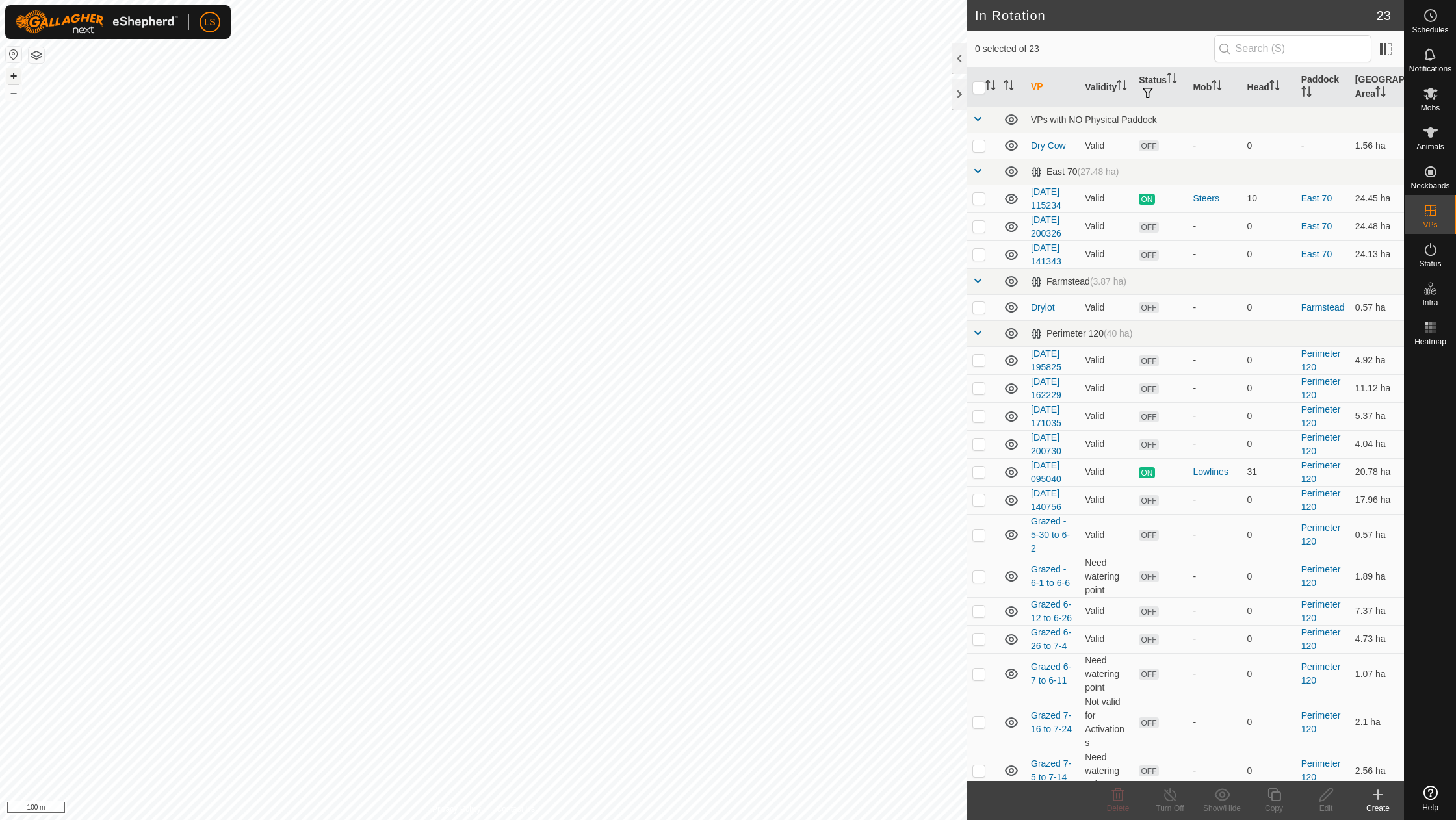
click at [9, 79] on button "+" at bounding box center [13, 76] width 15 height 15
click at [11, 77] on button "+" at bounding box center [13, 76] width 15 height 15
